Goal: Task Accomplishment & Management: Use online tool/utility

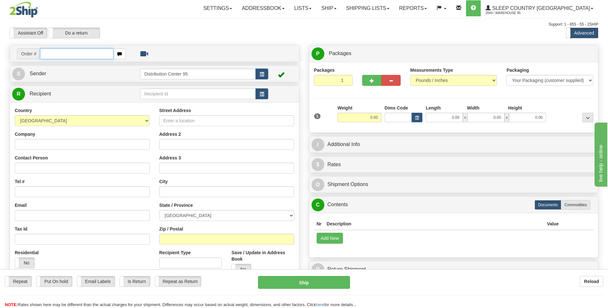
click at [47, 53] on input "text" at bounding box center [76, 53] width 73 height 11
type input "9000I098097"
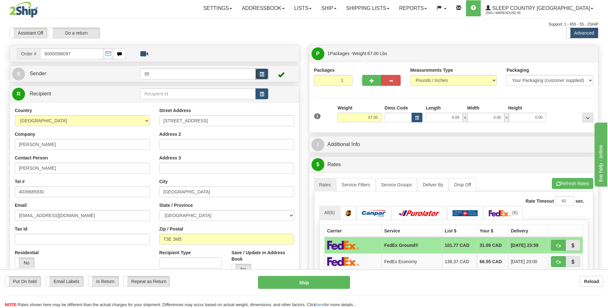
click at [257, 70] on button "button" at bounding box center [261, 74] width 13 height 11
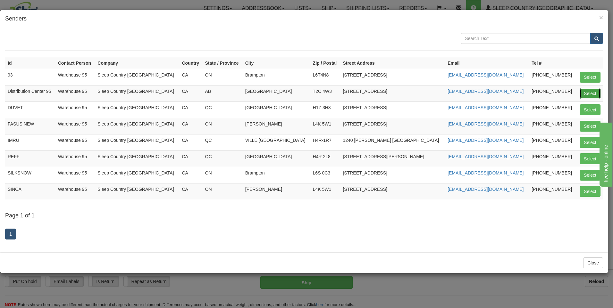
click at [586, 96] on button "Select" at bounding box center [589, 93] width 21 height 11
type input "Distribution Center 95"
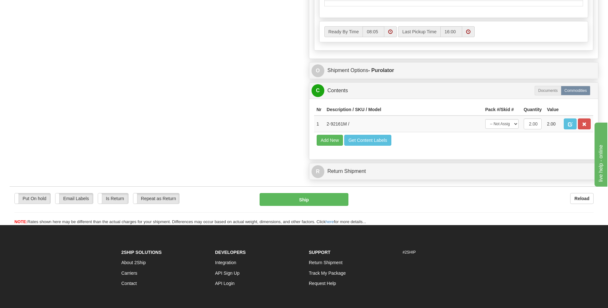
scroll to position [352, 0]
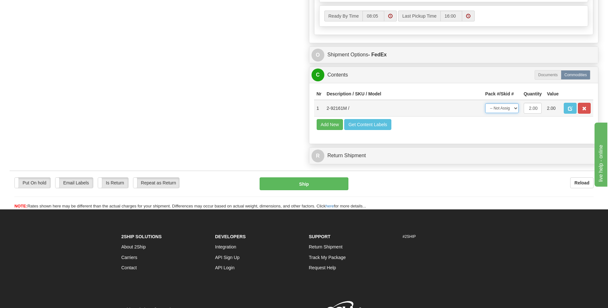
click at [501, 110] on select "-- Not Assigned -- Package 1" at bounding box center [501, 108] width 33 height 10
select select "0"
click at [485, 103] on select "-- Not Assigned -- Package 1" at bounding box center [501, 108] width 33 height 10
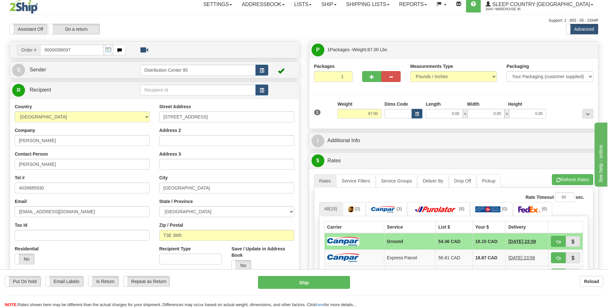
scroll to position [0, 0]
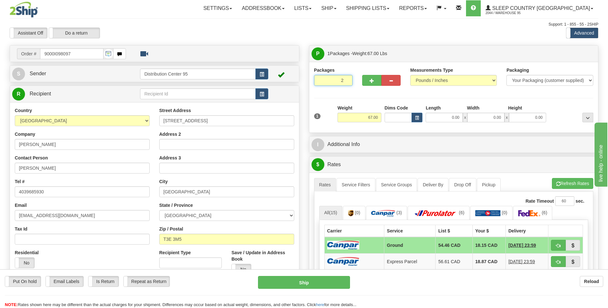
type input "2"
radio input "true"
click at [344, 78] on input "2" at bounding box center [333, 80] width 38 height 11
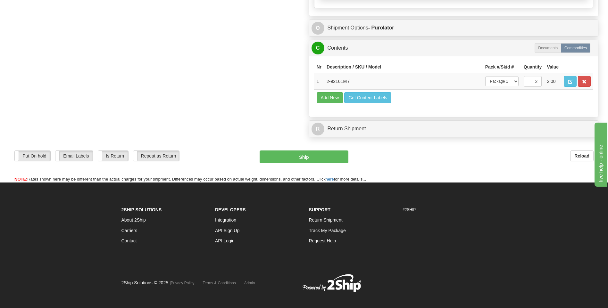
scroll to position [397, 0]
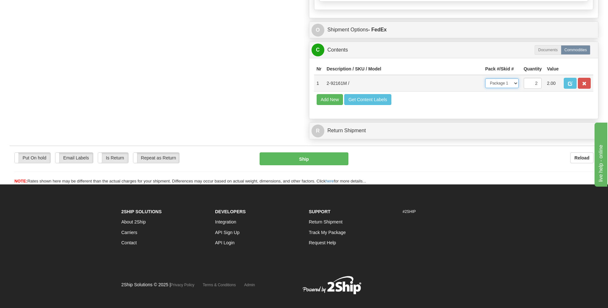
click at [513, 83] on select "-- Not Assigned -- Package 1 Package 2 Split" at bounding box center [501, 83] width 33 height 10
select select "SPLIT"
click at [485, 78] on select "-- Not Assigned -- Package 1 Package 2 Split" at bounding box center [501, 83] width 33 height 10
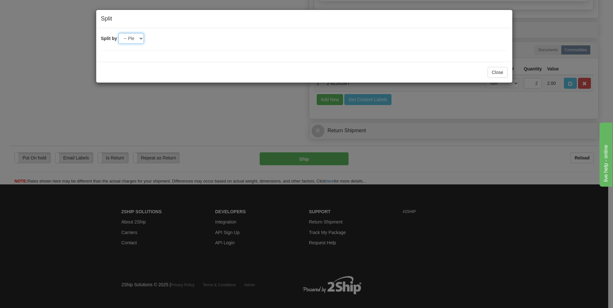
click at [140, 36] on select "-- Please select -- 2" at bounding box center [131, 38] width 26 height 11
select select "2"
click at [118, 33] on select "-- Please select -- 2" at bounding box center [131, 38] width 26 height 11
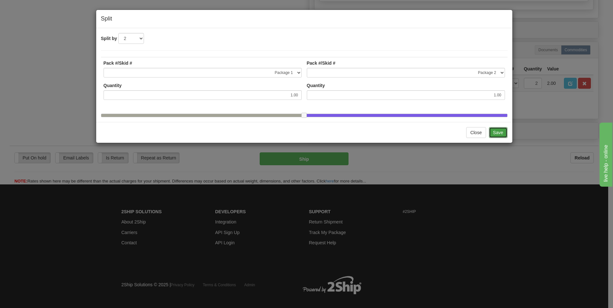
click at [503, 137] on button "Save" at bounding box center [498, 132] width 19 height 11
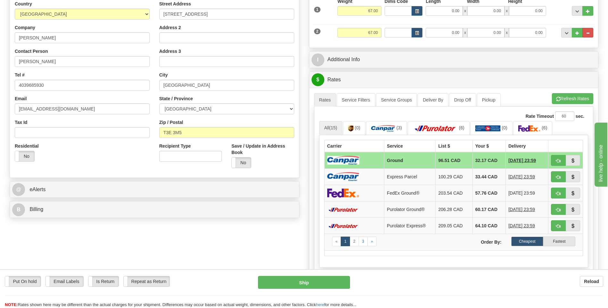
scroll to position [109, 0]
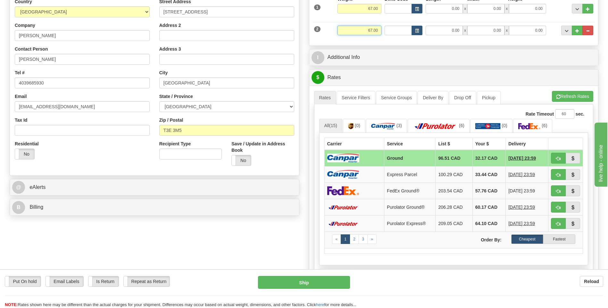
click at [377, 30] on input "67.00" at bounding box center [359, 31] width 44 height 10
type input "6"
click at [377, 10] on input "67.00" at bounding box center [359, 9] width 44 height 10
type input "33.00"
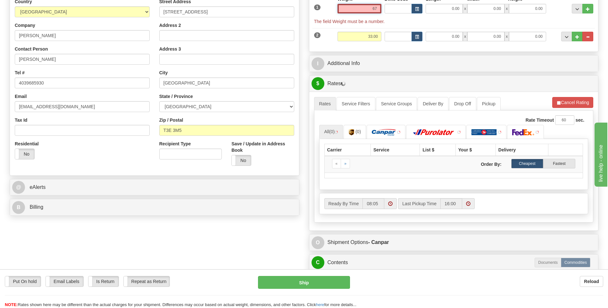
type input "6"
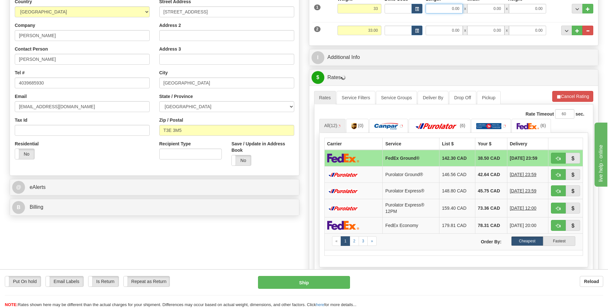
type input "33.00"
click at [447, 6] on input "0.00" at bounding box center [443, 9] width 37 height 10
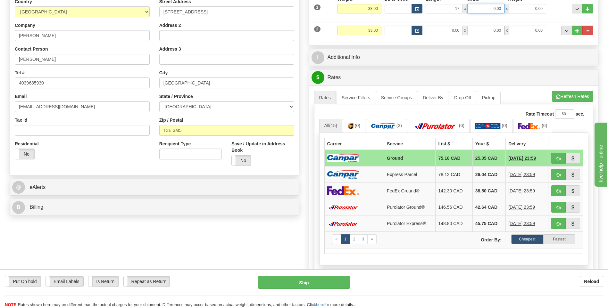
type input "17.00"
click at [496, 11] on input "0.00" at bounding box center [485, 9] width 37 height 10
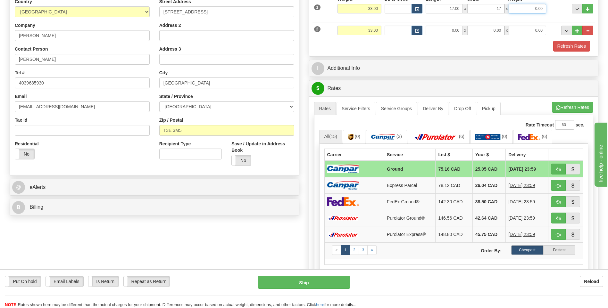
type input "17.00"
click at [517, 10] on input "0.00" at bounding box center [527, 9] width 37 height 10
type input "41.00"
click at [427, 44] on div "Refresh Rates" at bounding box center [453, 46] width 283 height 11
click at [441, 31] on input "0.00" at bounding box center [443, 31] width 37 height 10
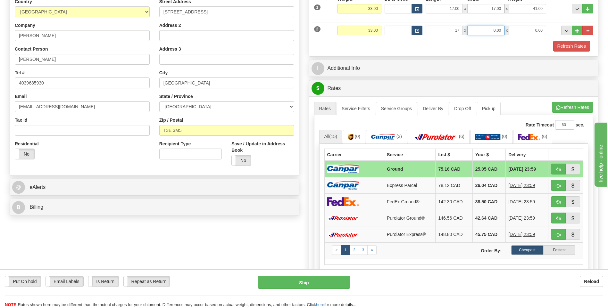
type input "17.00"
click at [484, 30] on input "0.00" at bounding box center [485, 31] width 37 height 10
type input "17.00"
click at [519, 31] on input "0.00" at bounding box center [527, 31] width 37 height 10
type input "41.00"
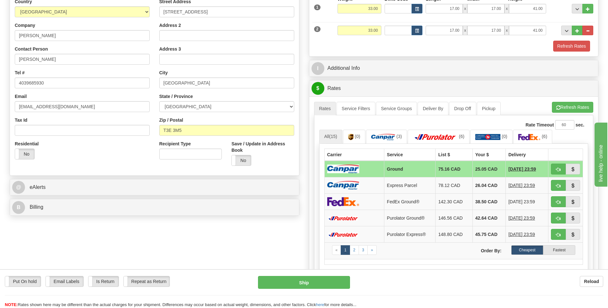
click at [408, 44] on div "Refresh Rates" at bounding box center [453, 46] width 283 height 11
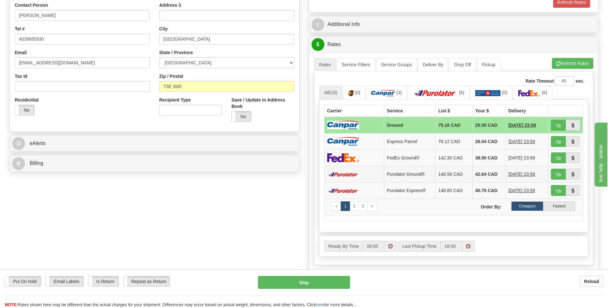
scroll to position [224, 0]
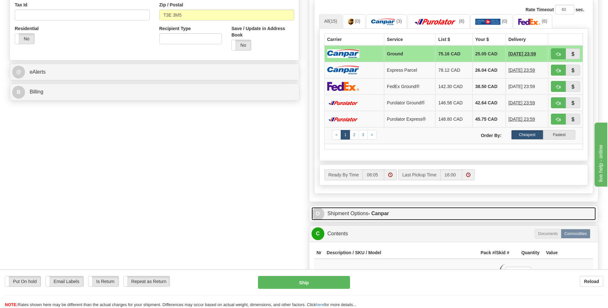
click at [352, 214] on link "O Shipment Options - Canpar" at bounding box center [453, 213] width 284 height 13
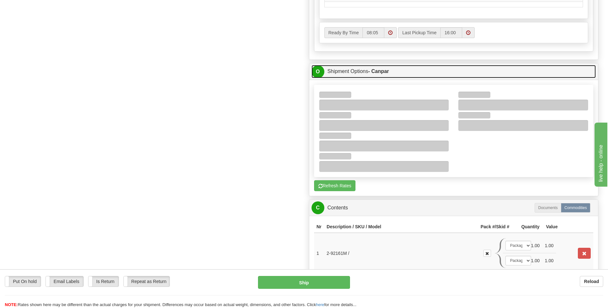
scroll to position [384, 0]
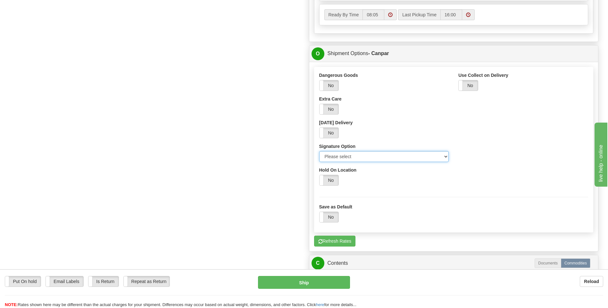
click at [373, 155] on select "Please select No Signature Required Signature Required Adult Signature" at bounding box center [384, 156] width 130 height 11
select select "2"
click at [319, 151] on select "Please select No Signature Required Signature Required Adult Signature" at bounding box center [384, 156] width 130 height 11
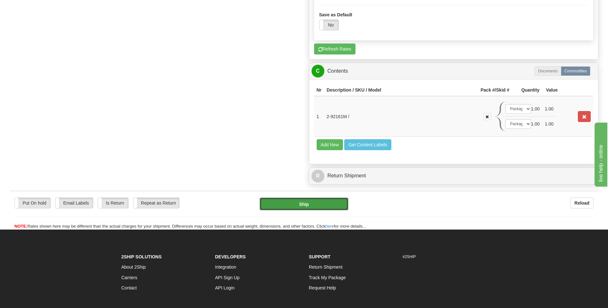
click at [332, 208] on button "Ship" at bounding box center [303, 204] width 88 height 13
type input "1"
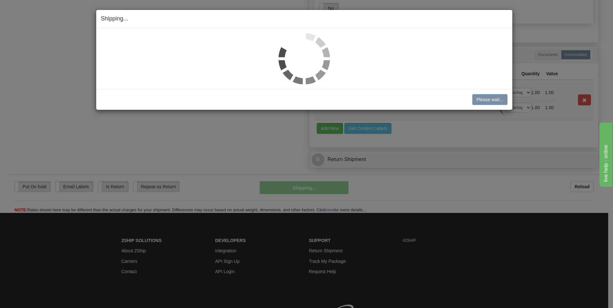
scroll to position [356, 0]
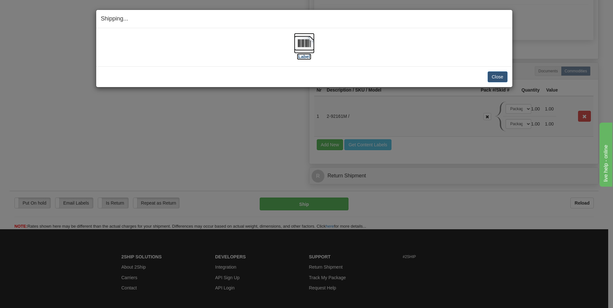
click at [301, 58] on label "[Label]" at bounding box center [304, 57] width 15 height 6
click at [492, 74] on button "Close" at bounding box center [497, 76] width 20 height 11
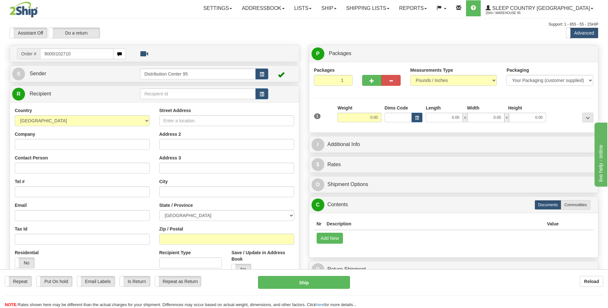
type input "9000I102710"
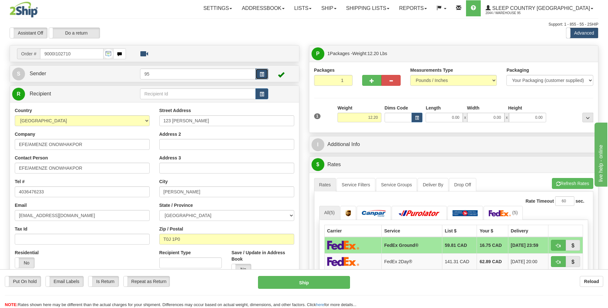
click at [257, 79] on button "button" at bounding box center [261, 74] width 13 height 11
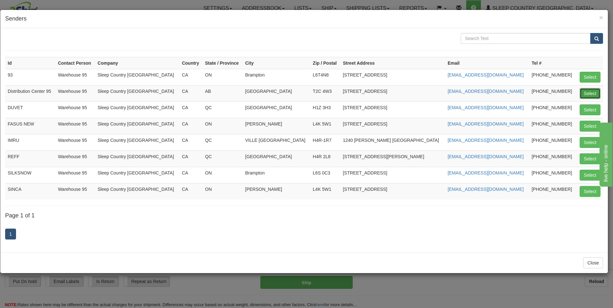
click at [598, 92] on button "Select" at bounding box center [589, 93] width 21 height 11
type input "Distribution Center 95"
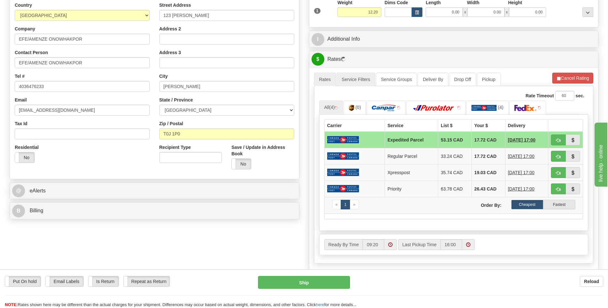
scroll to position [320, 0]
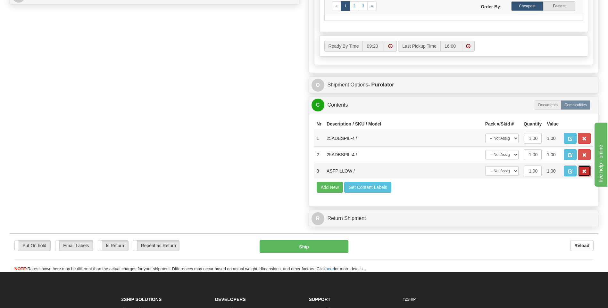
click at [585, 173] on span "button" at bounding box center [584, 171] width 4 height 4
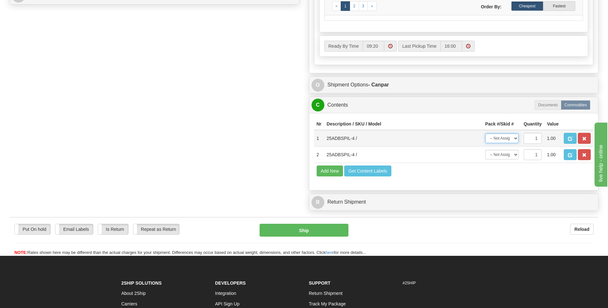
click at [509, 136] on select "-- Not Assigned -- Package 1" at bounding box center [501, 139] width 33 height 10
select select "0"
click at [485, 134] on select "-- Not Assigned -- Package 1" at bounding box center [501, 139] width 33 height 10
click at [507, 155] on select "-- Not Assigned -- Package 1" at bounding box center [501, 155] width 33 height 10
select select "0"
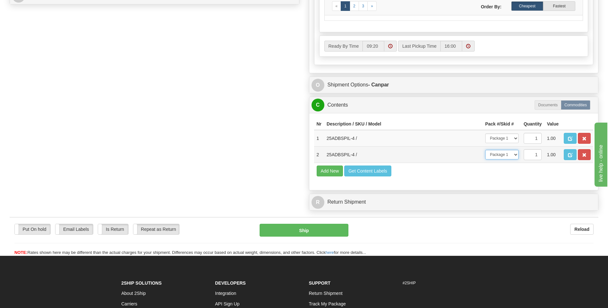
click at [485, 150] on select "-- Not Assigned -- Package 1" at bounding box center [501, 155] width 33 height 10
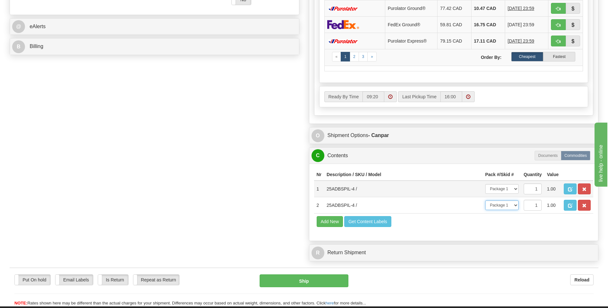
scroll to position [288, 0]
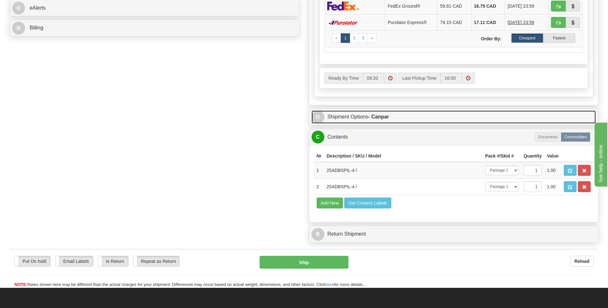
click at [374, 116] on strong "- Canpar" at bounding box center [378, 116] width 21 height 5
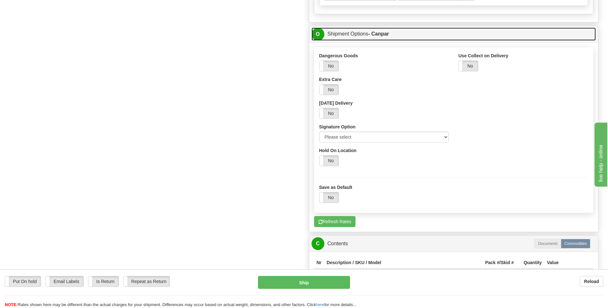
scroll to position [416, 0]
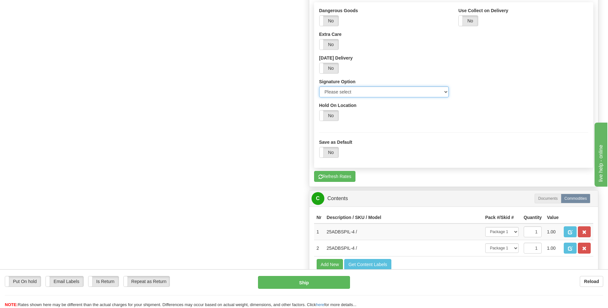
click at [366, 95] on select "Please select No Signature Required Signature Required Adult Signature" at bounding box center [384, 91] width 130 height 11
select select "2"
click at [319, 86] on select "Please select No Signature Required Signature Required Adult Signature" at bounding box center [384, 91] width 130 height 11
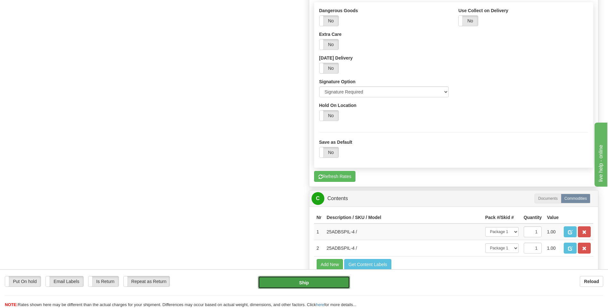
click at [313, 281] on button "Ship" at bounding box center [304, 282] width 92 height 13
type input "1"
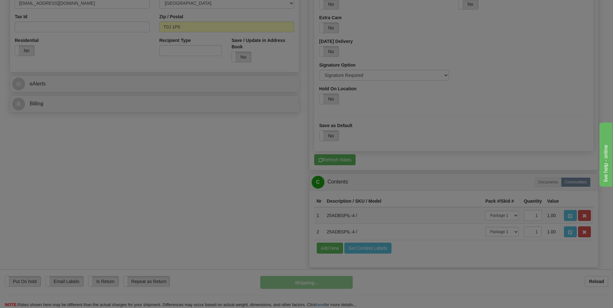
scroll to position [196, 0]
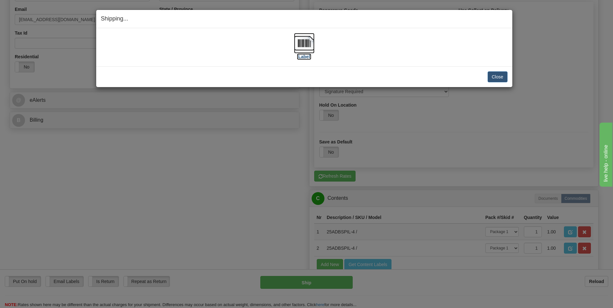
click at [301, 58] on label "[Label]" at bounding box center [304, 57] width 15 height 6
click at [497, 78] on button "Close" at bounding box center [497, 76] width 20 height 11
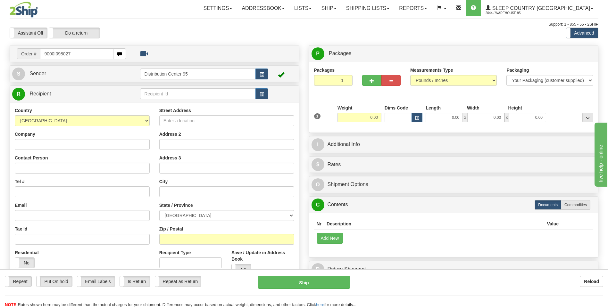
type input "9000I098027"
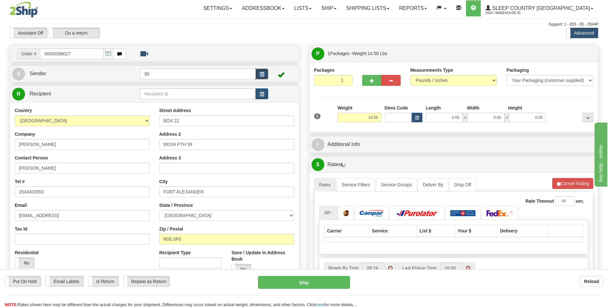
click at [260, 71] on button "button" at bounding box center [261, 74] width 13 height 11
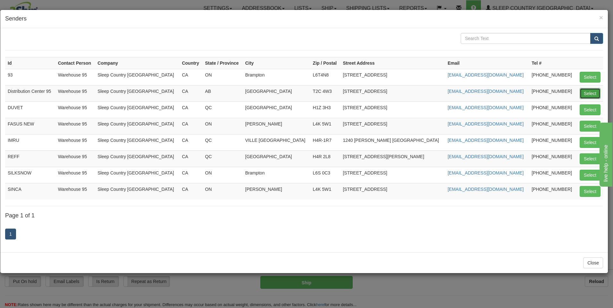
click at [587, 93] on button "Select" at bounding box center [589, 93] width 21 height 11
type input "Distribution Center 95"
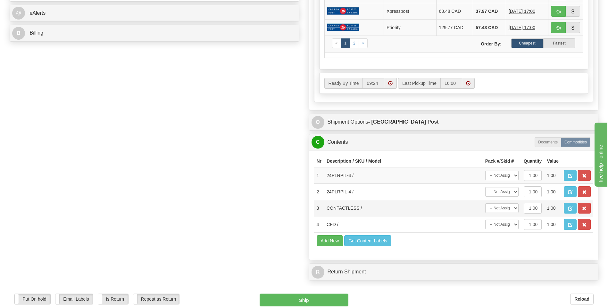
scroll to position [320, 0]
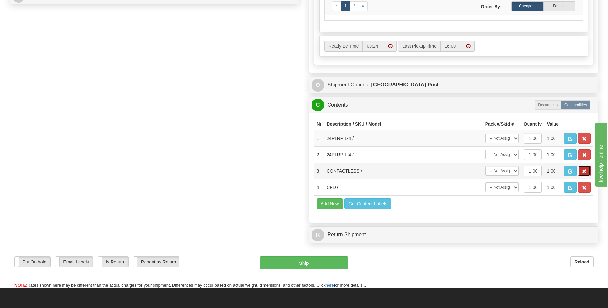
click at [587, 170] on button "button" at bounding box center [584, 171] width 13 height 11
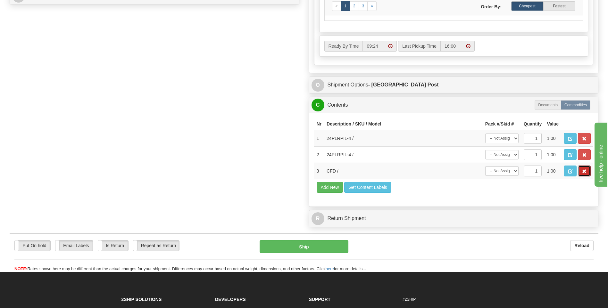
click at [587, 170] on button "button" at bounding box center [584, 171] width 13 height 11
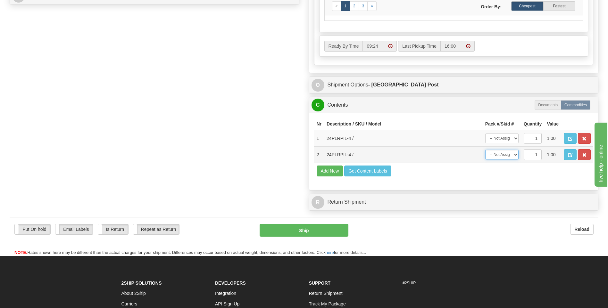
click at [513, 154] on select "-- Not Assigned -- Package 1" at bounding box center [501, 155] width 33 height 10
select select "0"
click at [485, 150] on select "-- Not Assigned -- Package 1" at bounding box center [501, 155] width 33 height 10
click at [511, 142] on select "-- Not Assigned -- Package 1" at bounding box center [501, 139] width 33 height 10
select select "0"
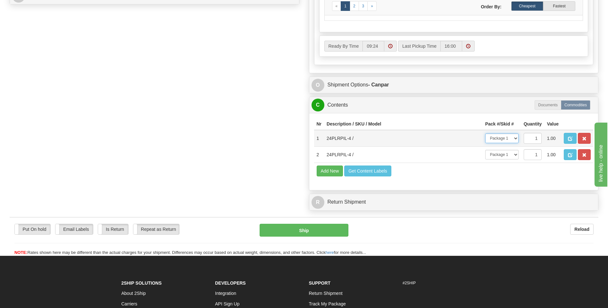
click at [485, 134] on select "-- Not Assigned -- Package 1" at bounding box center [501, 139] width 33 height 10
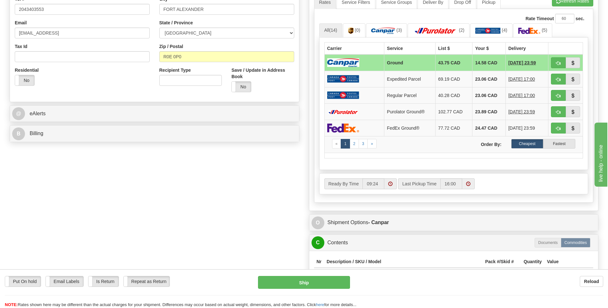
scroll to position [192, 0]
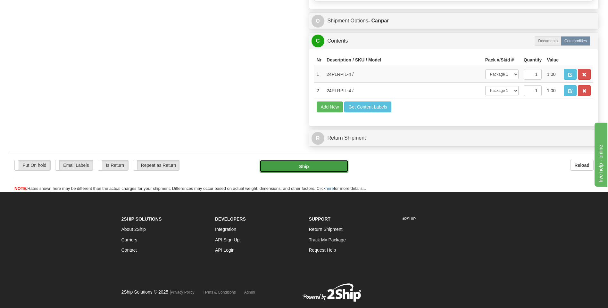
click at [316, 164] on button "Ship" at bounding box center [303, 166] width 88 height 13
type input "1"
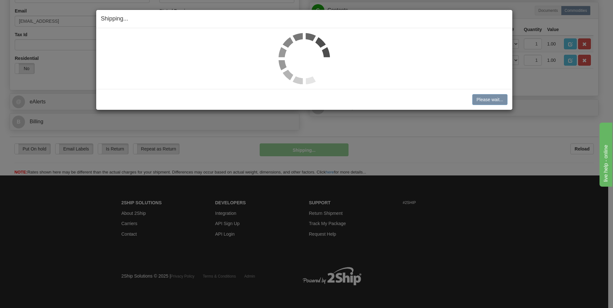
scroll to position [181, 0]
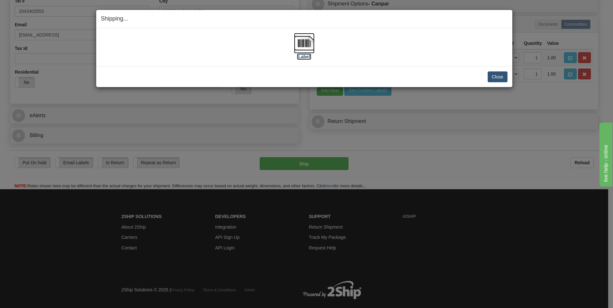
click at [308, 54] on label "[Label]" at bounding box center [304, 57] width 15 height 6
click at [498, 76] on button "Close" at bounding box center [497, 76] width 20 height 11
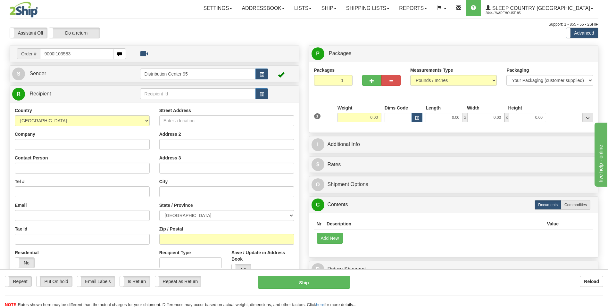
type input "9000I103583"
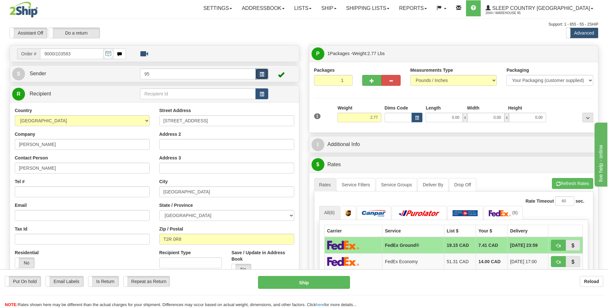
click at [262, 71] on button "button" at bounding box center [261, 74] width 13 height 11
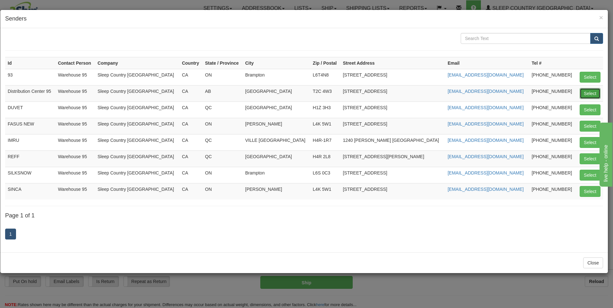
drag, startPoint x: 590, startPoint y: 92, endPoint x: 278, endPoint y: 105, distance: 312.3
click at [590, 92] on button "Select" at bounding box center [589, 93] width 21 height 11
type input "Distribution Center 95"
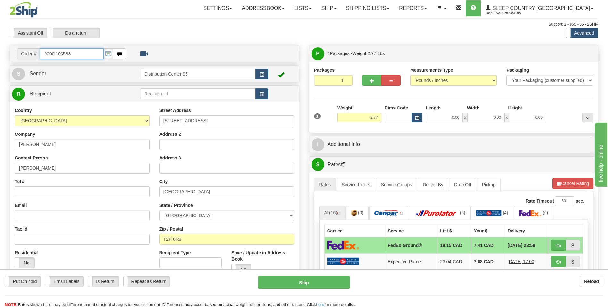
drag, startPoint x: 74, startPoint y: 54, endPoint x: 43, endPoint y: 55, distance: 31.1
click at [43, 55] on input "9000I103583" at bounding box center [71, 53] width 63 height 11
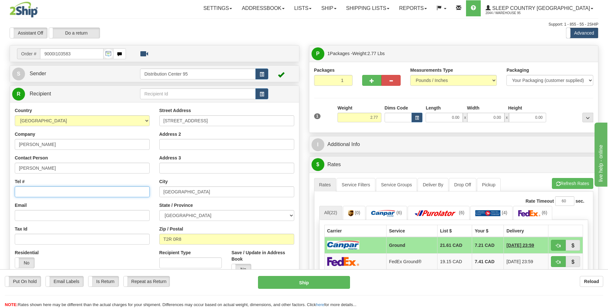
click at [60, 192] on input "Tel #" at bounding box center [82, 191] width 135 height 11
paste input "403 869-6276"
type input "403 869-6276"
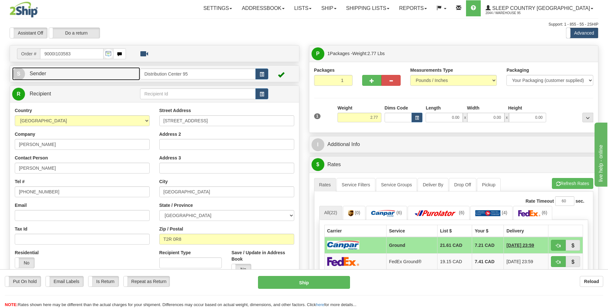
click at [62, 68] on link "S Sender" at bounding box center [76, 73] width 128 height 13
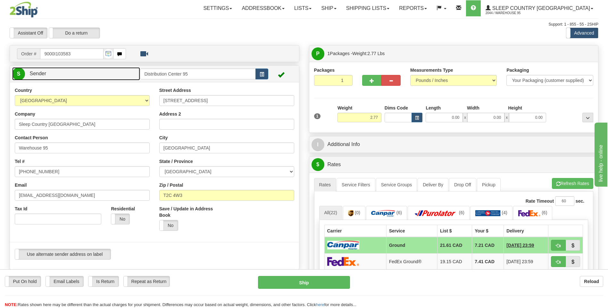
click at [88, 75] on link "S Sender" at bounding box center [76, 73] width 128 height 13
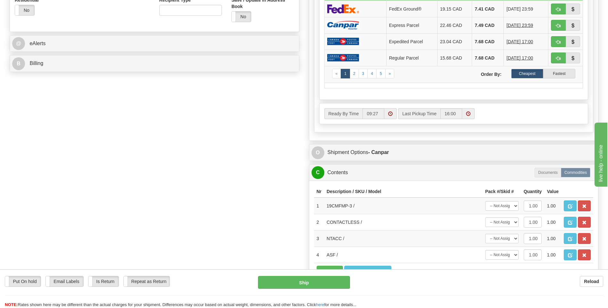
scroll to position [288, 0]
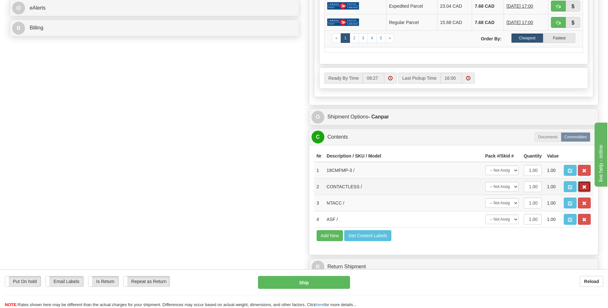
click at [585, 189] on span "button" at bounding box center [584, 187] width 4 height 4
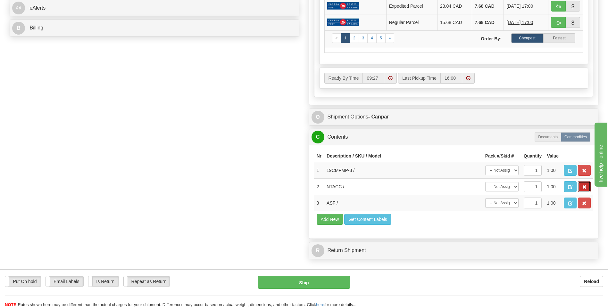
click at [585, 189] on span "button" at bounding box center [584, 187] width 4 height 4
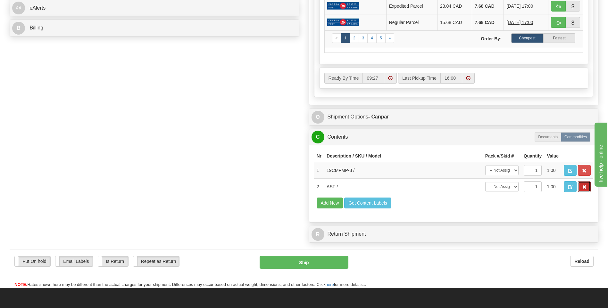
click at [585, 189] on span "button" at bounding box center [584, 187] width 4 height 4
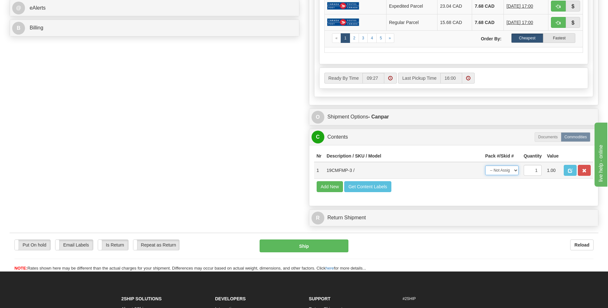
click at [504, 171] on select "-- Not Assigned -- Package 1" at bounding box center [501, 171] width 33 height 10
select select "0"
click at [485, 166] on select "-- Not Assigned -- Package 1" at bounding box center [501, 171] width 33 height 10
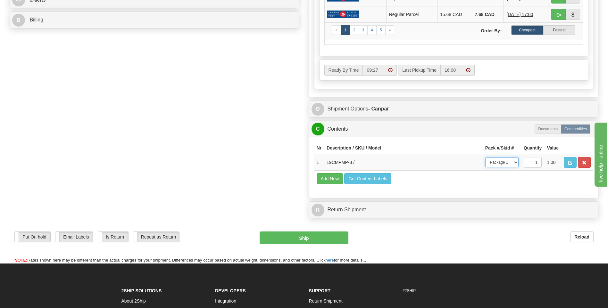
scroll to position [384, 0]
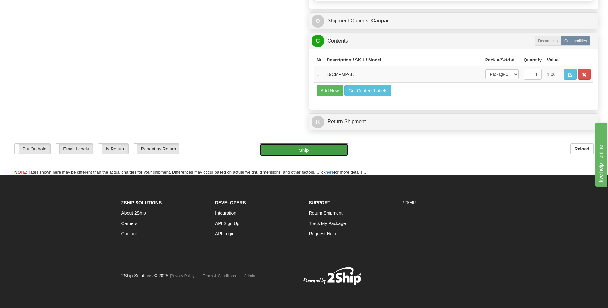
click at [345, 147] on button "Ship" at bounding box center [303, 150] width 88 height 13
type input "1"
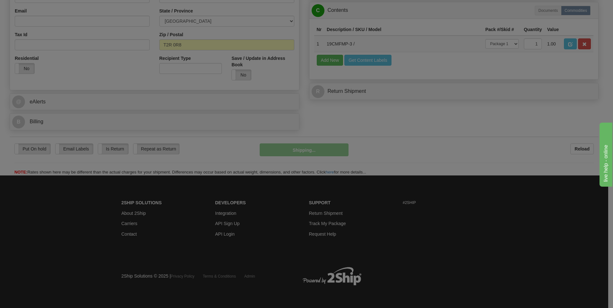
scroll to position [195, 0]
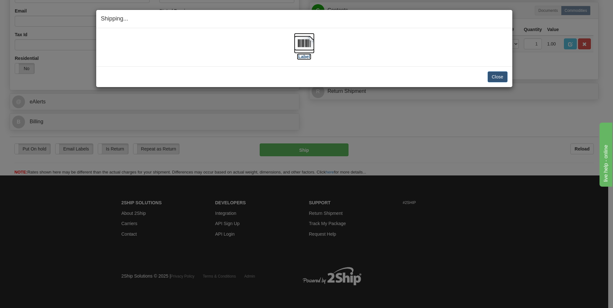
click at [305, 58] on label "[Label]" at bounding box center [304, 57] width 15 height 6
click at [493, 75] on button "Close" at bounding box center [497, 76] width 20 height 11
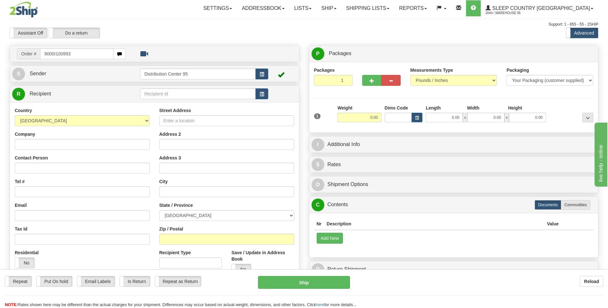
type input "9000I100993"
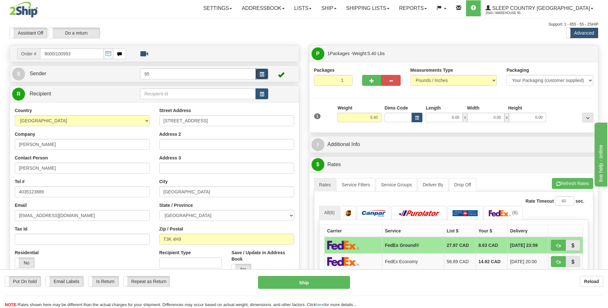
click at [259, 76] on button "button" at bounding box center [261, 74] width 13 height 11
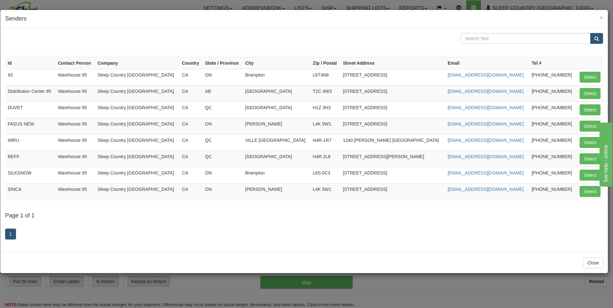
click at [607, 91] on div "Id Contact Person Company Country State / Province City Zip / Postal Street Add…" at bounding box center [303, 140] width 607 height 224
click at [588, 94] on button "Select" at bounding box center [589, 93] width 21 height 11
type input "Distribution Center 95"
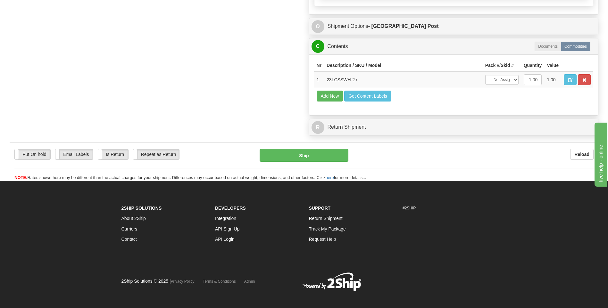
scroll to position [384, 0]
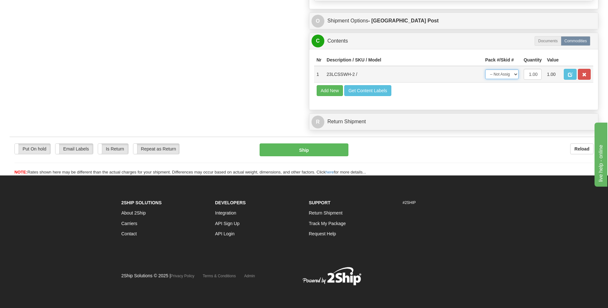
click at [499, 75] on select "-- Not Assigned -- Package 1" at bounding box center [501, 75] width 33 height 10
select select "0"
click at [485, 70] on select "-- Not Assigned -- Package 1" at bounding box center [501, 75] width 33 height 10
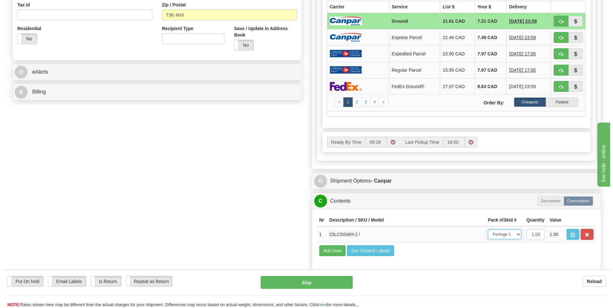
scroll to position [320, 0]
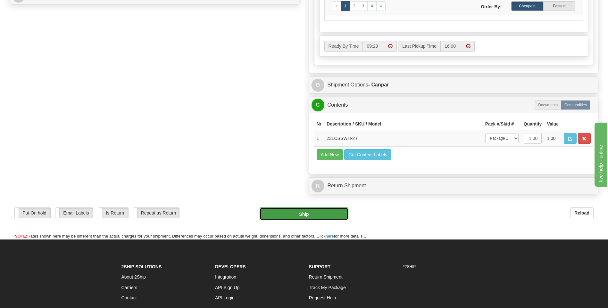
click at [316, 212] on button "Ship" at bounding box center [303, 214] width 88 height 13
type input "1"
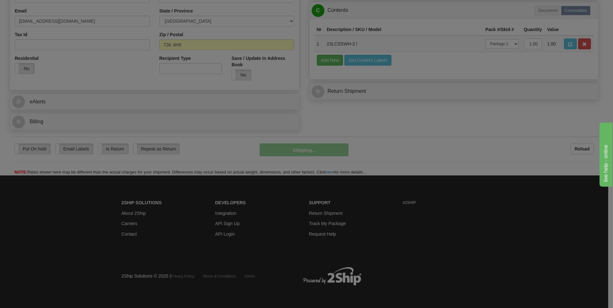
scroll to position [195, 0]
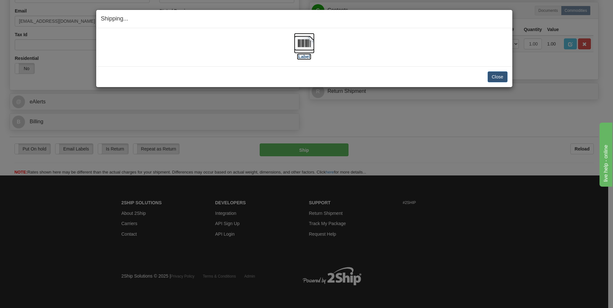
click at [305, 54] on label "[Label]" at bounding box center [304, 57] width 15 height 6
click at [502, 75] on button "Close" at bounding box center [497, 76] width 20 height 11
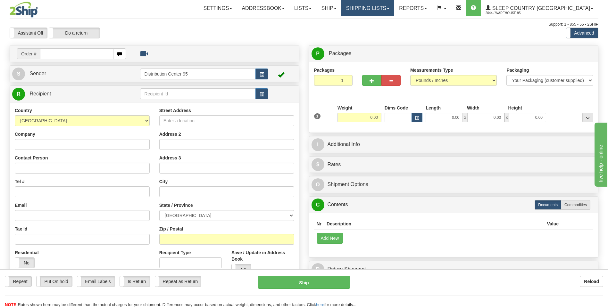
click at [386, 5] on link "Shipping lists" at bounding box center [367, 8] width 53 height 16
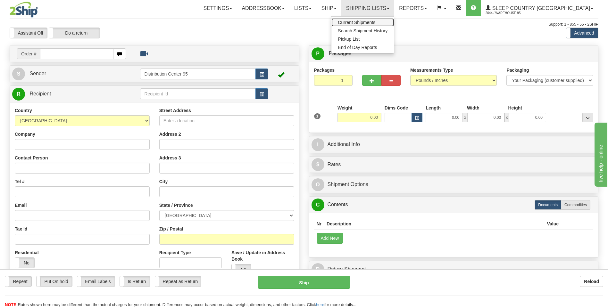
click at [375, 22] on span "Current Shipments" at bounding box center [356, 22] width 37 height 5
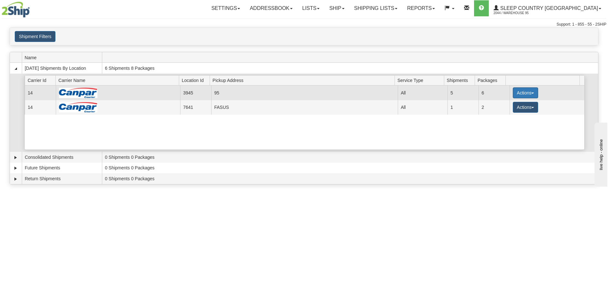
click at [525, 91] on button "Actions" at bounding box center [526, 92] width 26 height 11
click at [498, 113] on span "Close" at bounding box center [500, 113] width 15 height 4
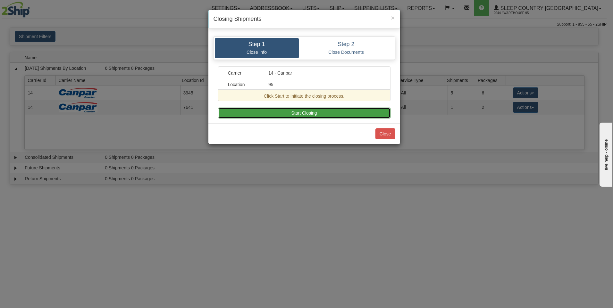
click at [273, 111] on button "Start Closing" at bounding box center [304, 113] width 172 height 11
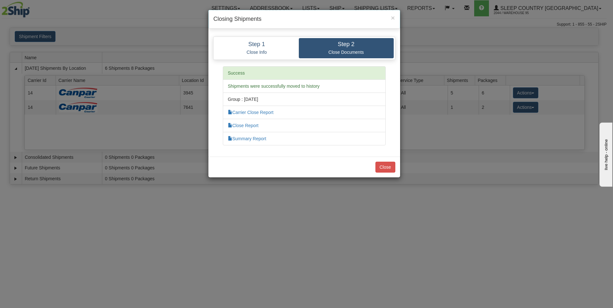
click at [236, 115] on li "Carrier Close Report" at bounding box center [304, 112] width 163 height 13
click at [243, 113] on link "Carrier Close Report" at bounding box center [250, 112] width 45 height 5
click at [244, 141] on link "Summary Report" at bounding box center [247, 138] width 38 height 5
click at [387, 165] on button "Close" at bounding box center [385, 167] width 20 height 11
